Goal: Task Accomplishment & Management: Manage account settings

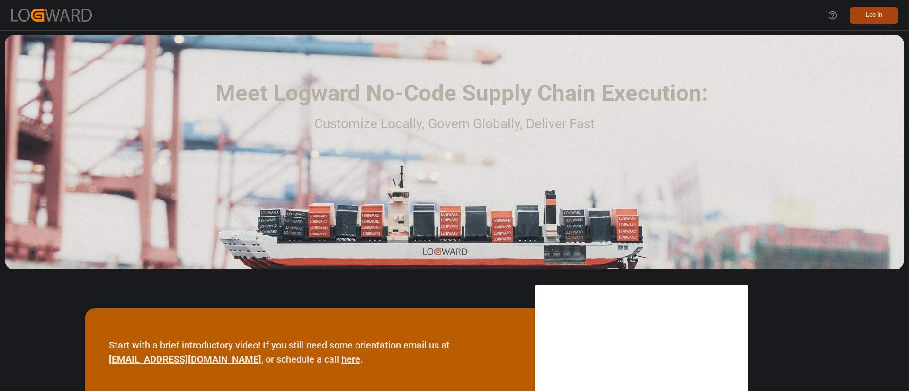
click at [874, 12] on button "Log In" at bounding box center [873, 15] width 47 height 17
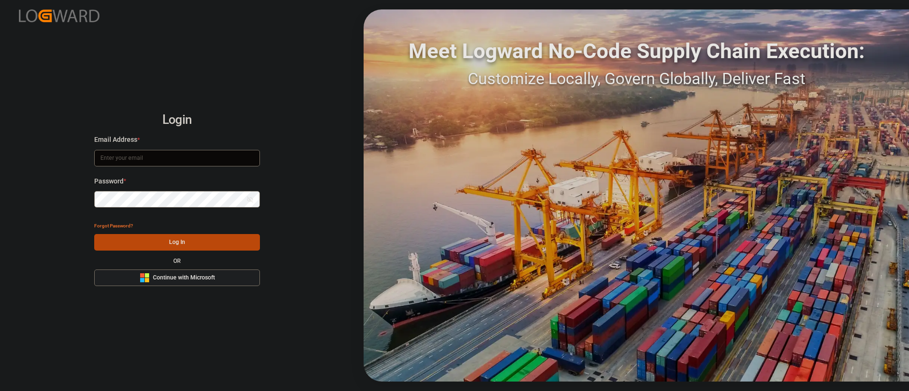
click at [238, 279] on button "Microsoft Logo Continue with Microsoft" at bounding box center [177, 278] width 166 height 17
